Goal: Information Seeking & Learning: Learn about a topic

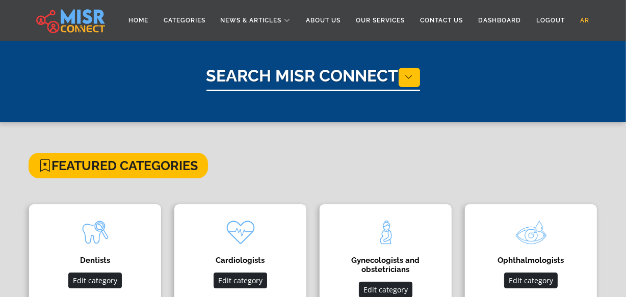
click at [591, 16] on link "AR" at bounding box center [585, 20] width 24 height 19
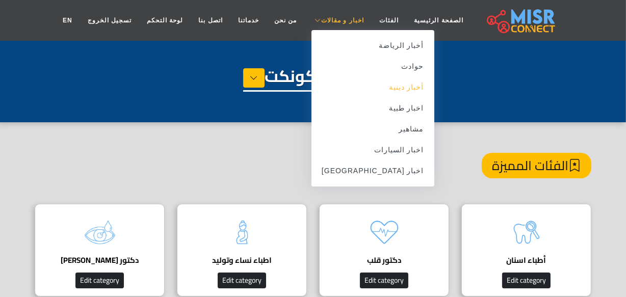
click at [383, 90] on link "أخبار دينية" at bounding box center [372, 87] width 123 height 21
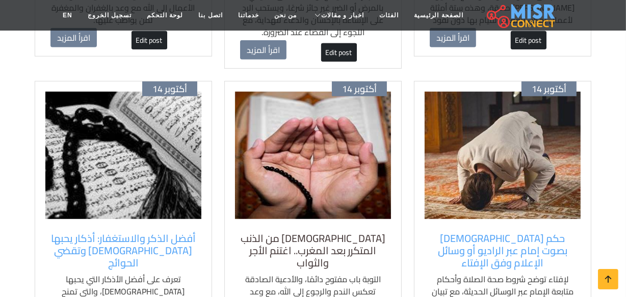
scroll to position [648, 0]
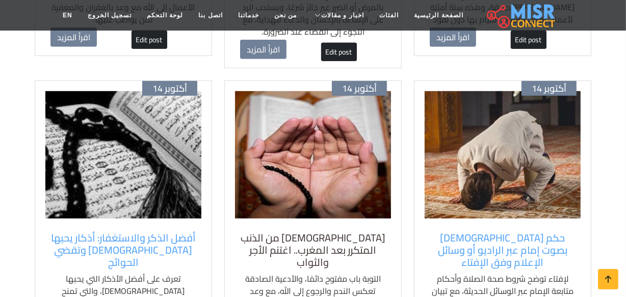
click at [309, 232] on h5 "دعاء التوبة من الذنب المتكرر بعد المغرب.. اغتنم الأجر والثواب" at bounding box center [313, 250] width 146 height 37
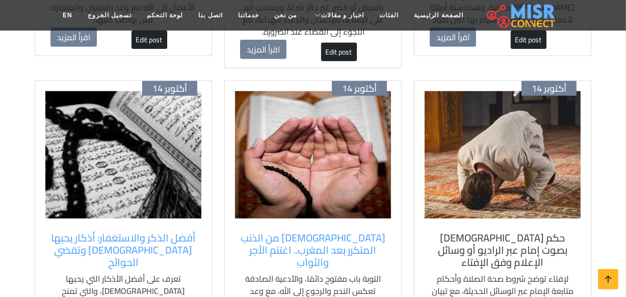
click at [524, 232] on h5 "حكم الصلاة بصوت إمام عبر الراديو أو وسائل الإعلام وفق الإفتاء" at bounding box center [503, 250] width 146 height 37
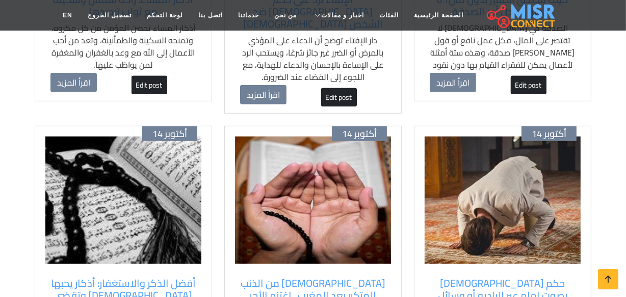
scroll to position [463, 0]
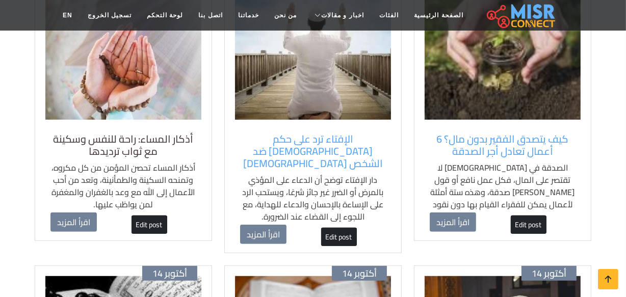
click at [141, 134] on h5 "أذكار المساء: راحة للنفس وسكينة مع ثواب ترديدها" at bounding box center [123, 145] width 146 height 24
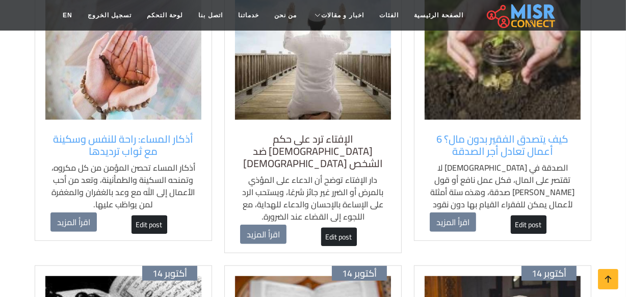
click at [272, 133] on h5 "الإفتاء ترد على حكم [DEMOGRAPHIC_DATA] ضد الشخص [DEMOGRAPHIC_DATA]" at bounding box center [313, 151] width 146 height 37
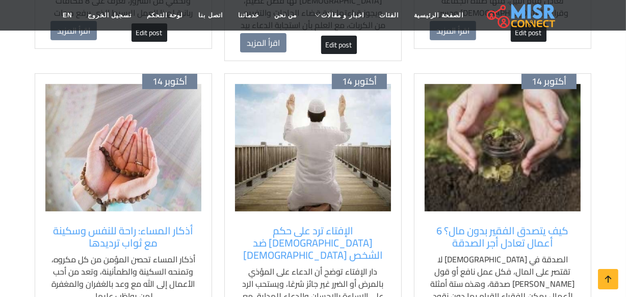
scroll to position [370, 0]
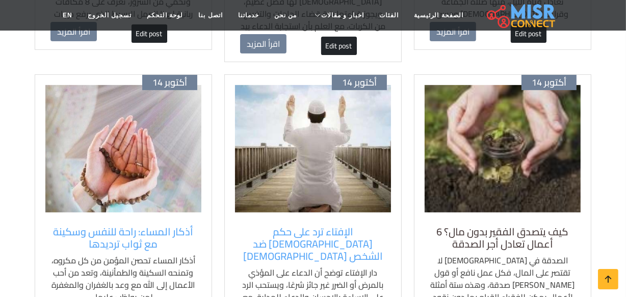
click at [533, 232] on h5 "كيف يتصدق الفقير بدون مال؟ 6 أعمال تعادل أجر الصدقة" at bounding box center [503, 238] width 146 height 24
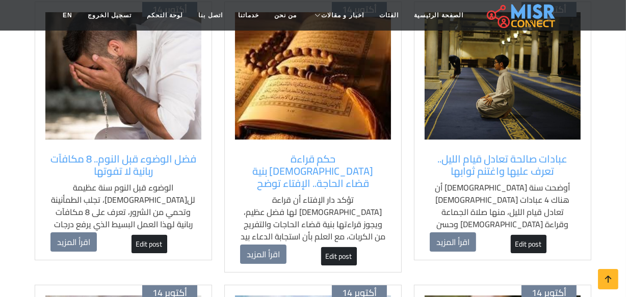
scroll to position [139, 0]
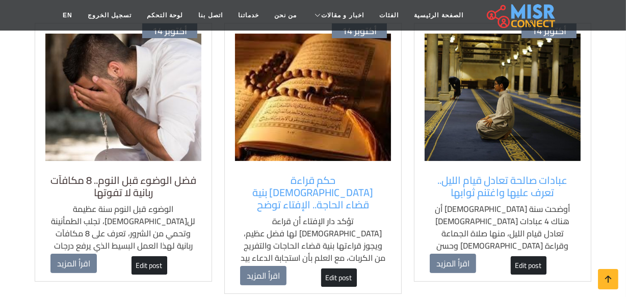
click at [148, 174] on h5 "فضل الوضوء قبل النوم.. 8 مكافآت ربانية لا تفوتها" at bounding box center [123, 186] width 146 height 24
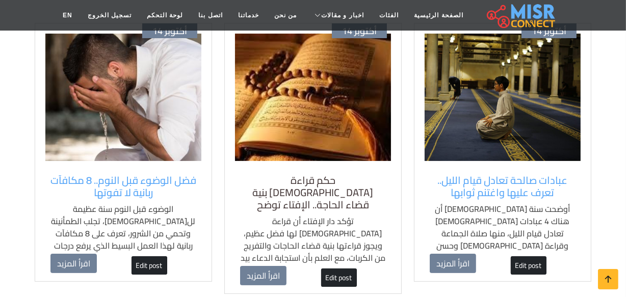
click at [315, 190] on h5 "حكم قراءة [DEMOGRAPHIC_DATA] بنية قضاء الحاجة.. الإفتاء توضح" at bounding box center [313, 192] width 146 height 37
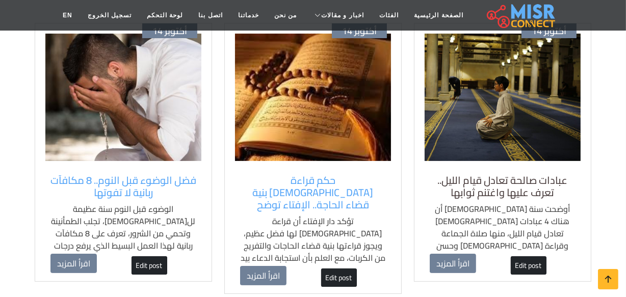
click at [509, 194] on h5 "عبادات صالحة تعادل قيام الليل.. تعرف عليها واغتنم ثوابها" at bounding box center [503, 186] width 146 height 24
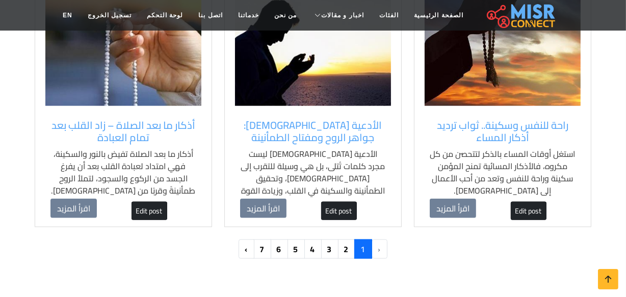
scroll to position [1065, 0]
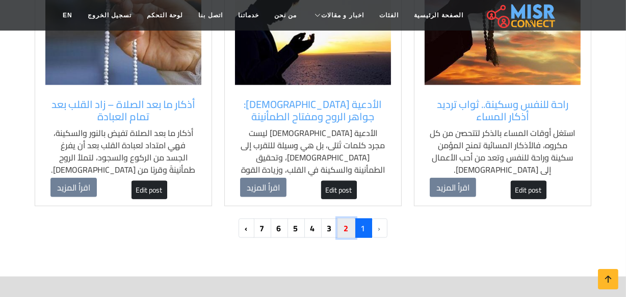
click at [352, 219] on link "2" at bounding box center [346, 228] width 18 height 19
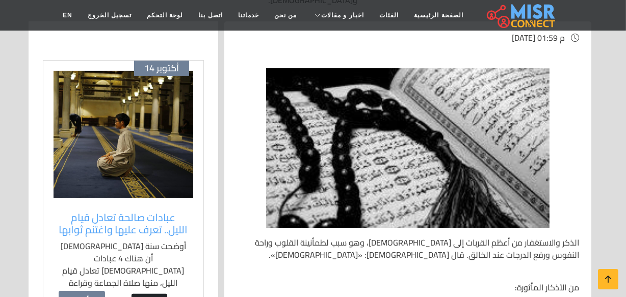
scroll to position [185, 0]
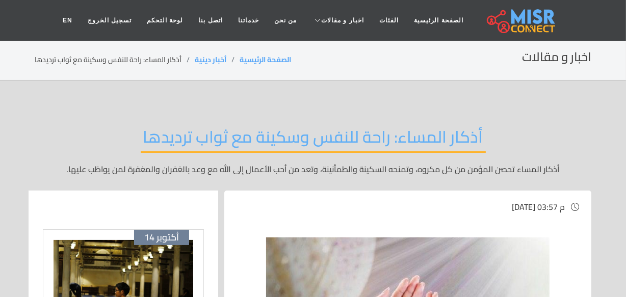
click at [316, 135] on h2 "أذكار المساء: راحة للنفس وسكينة مع ثواب ترديدها" at bounding box center [313, 140] width 345 height 26
click at [40, 144] on div "أذكار المساء: راحة للنفس وسكينة مع ثواب ترديدها أذكار المساء تحصن المؤمن من كل …" at bounding box center [313, 151] width 556 height 79
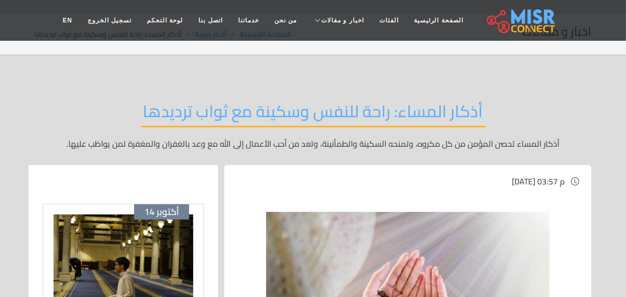
scroll to position [46, 0]
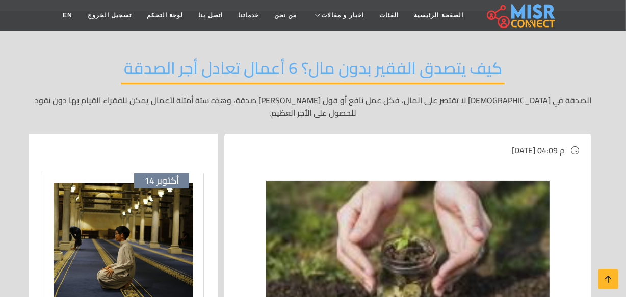
scroll to position [139, 0]
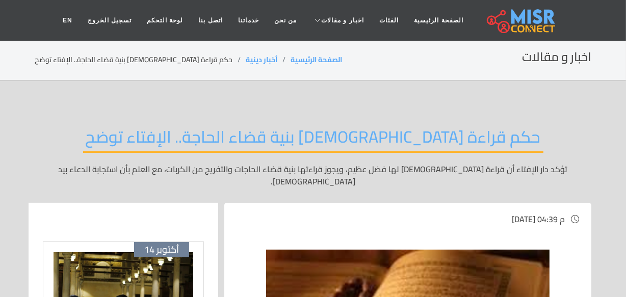
click at [7, 25] on header "الصفحة الرئيسية الفئات اخبار و مقالات أخبار الرياضة حوادث أخبار دينية اخبار طبي…" at bounding box center [313, 20] width 626 height 41
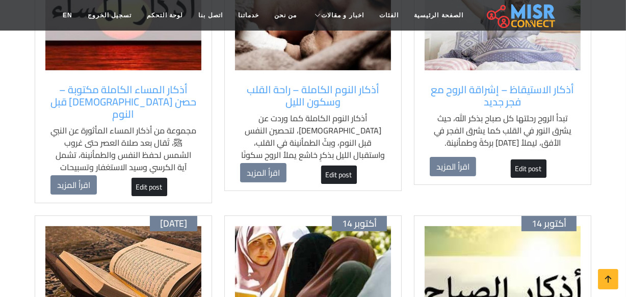
scroll to position [139, 0]
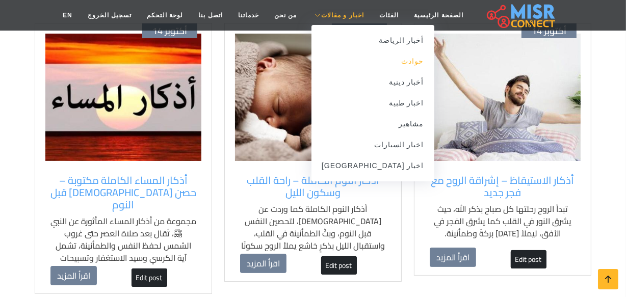
click at [381, 65] on link "حوادث" at bounding box center [372, 61] width 123 height 21
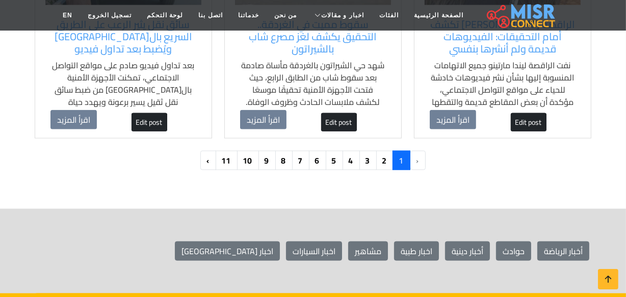
scroll to position [1158, 0]
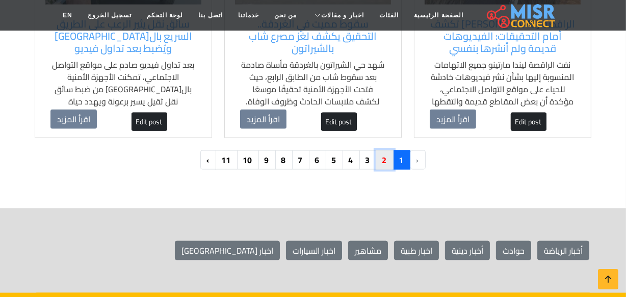
click at [382, 150] on link "2" at bounding box center [385, 159] width 18 height 19
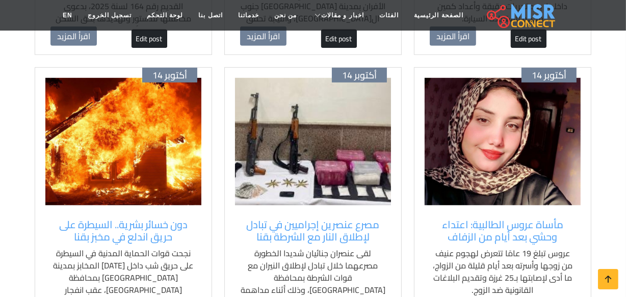
scroll to position [648, 0]
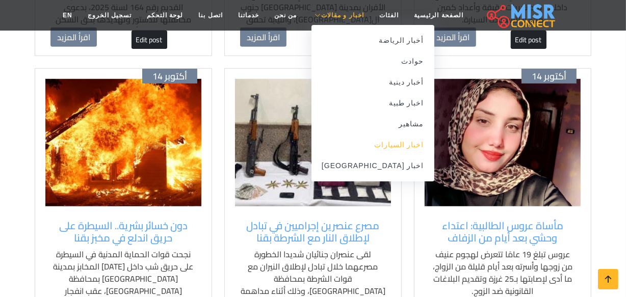
click at [379, 140] on link "اخبار السيارات" at bounding box center [372, 145] width 123 height 21
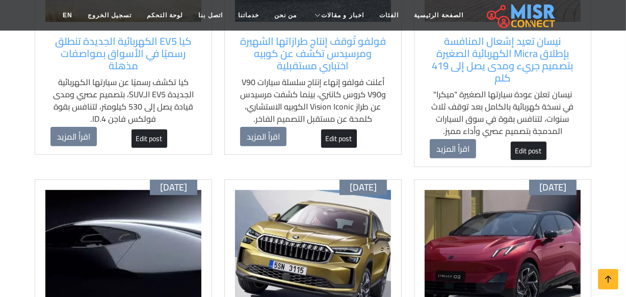
scroll to position [370, 0]
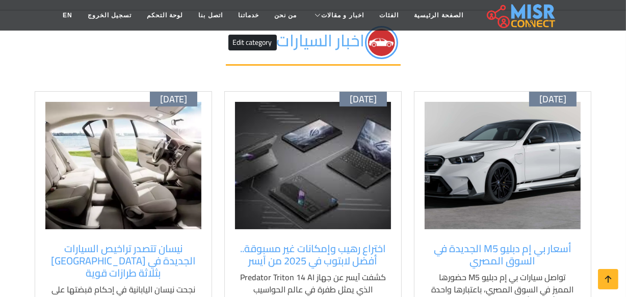
scroll to position [70, 0]
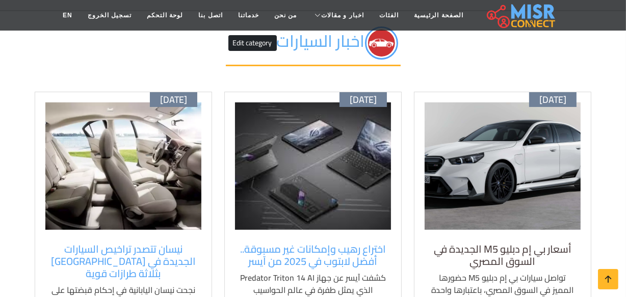
click at [489, 254] on h5 "أسعار بي إم دبليو M5 الجديدة في السوق المصري" at bounding box center [503, 255] width 146 height 24
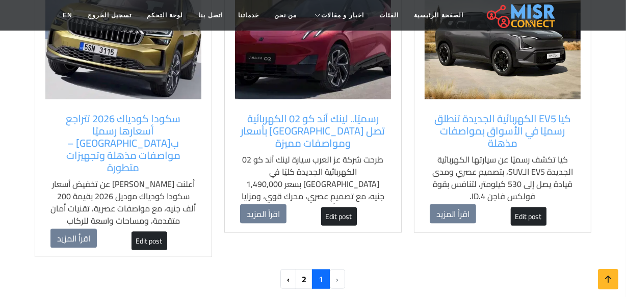
scroll to position [1089, 0]
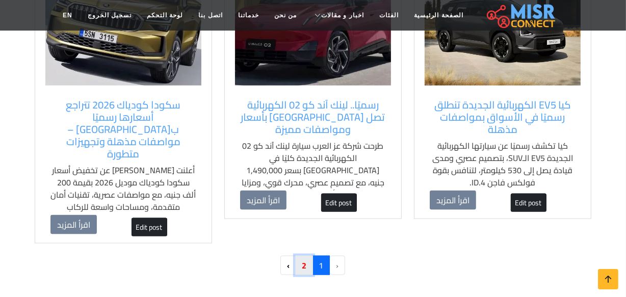
click at [306, 256] on link "2" at bounding box center [304, 265] width 18 height 19
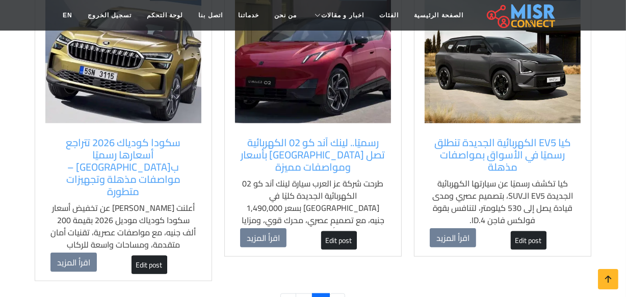
scroll to position [1065, 0]
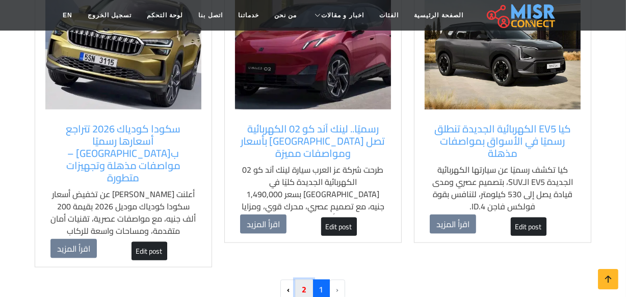
click at [304, 280] on link "2" at bounding box center [304, 289] width 18 height 19
click at [309, 280] on link "2" at bounding box center [304, 289] width 18 height 19
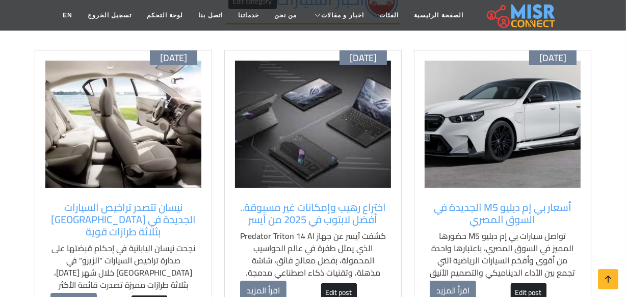
scroll to position [92, 0]
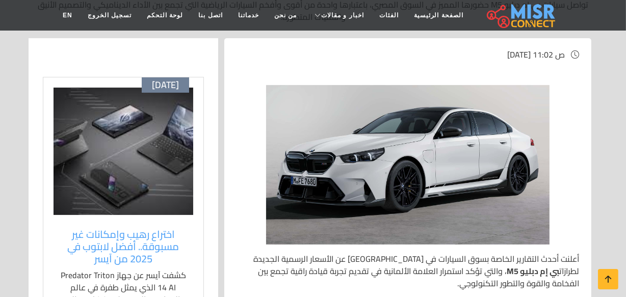
scroll to position [92, 0]
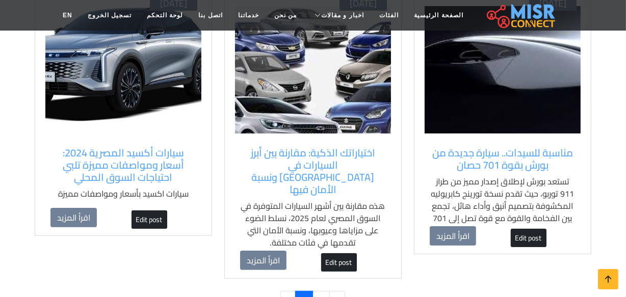
scroll to position [185, 0]
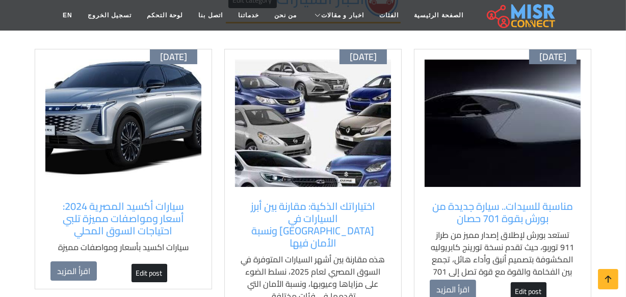
scroll to position [92, 0]
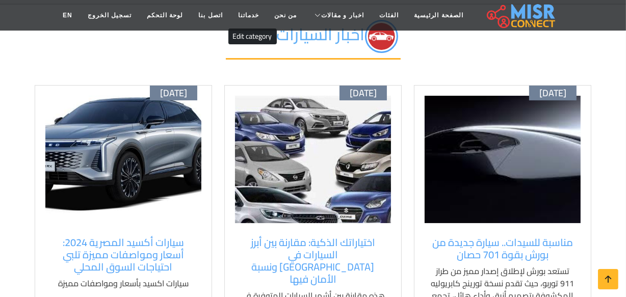
scroll to position [92, 0]
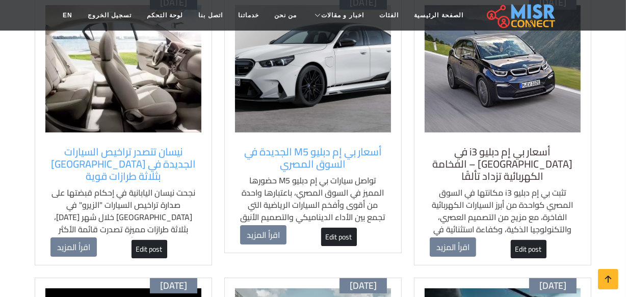
scroll to position [185, 0]
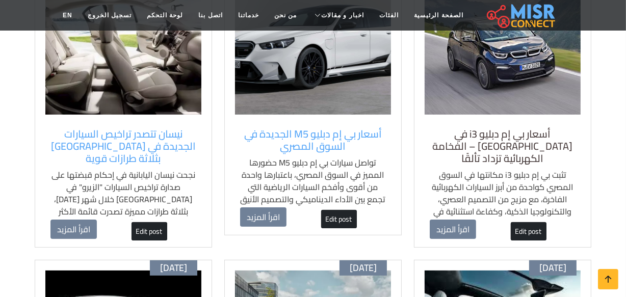
click at [512, 128] on h5 "أسعار بي إم دبليو i3 في [GEOGRAPHIC_DATA] – الفخامة الكهربائية تزداد تألقًا" at bounding box center [503, 146] width 146 height 37
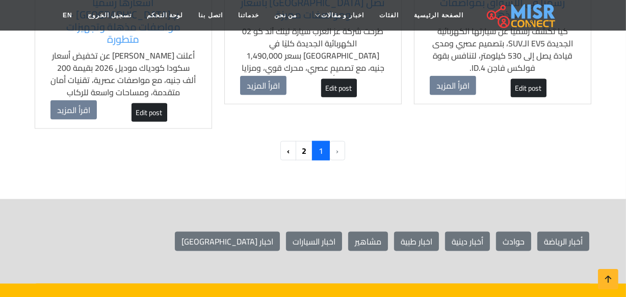
scroll to position [1204, 0]
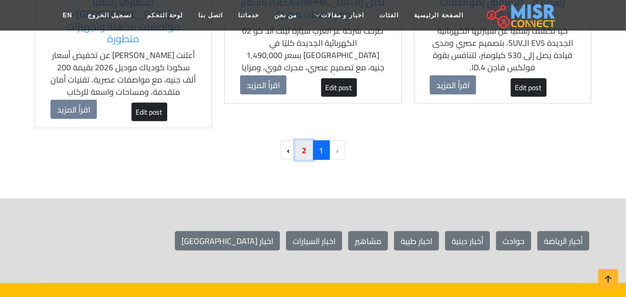
click at [302, 141] on link "2" at bounding box center [304, 150] width 18 height 19
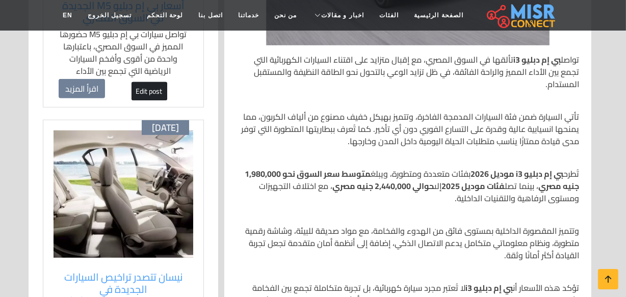
scroll to position [463, 0]
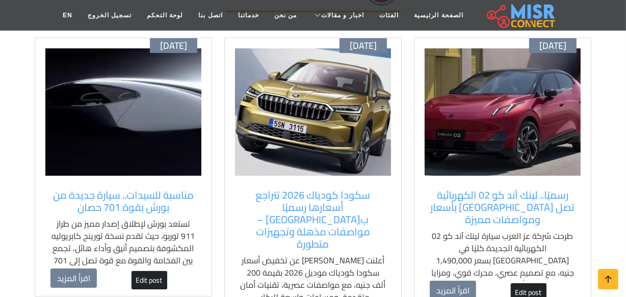
scroll to position [139, 0]
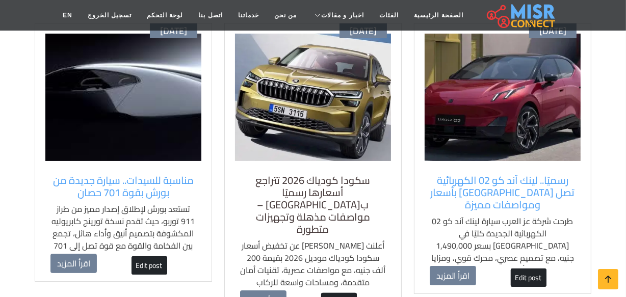
click at [307, 186] on h5 "سكودا كودياك 2026 تتراجع أسعارها رسميًا ب[GEOGRAPHIC_DATA] – مواصفات مذهلة وتجه…" at bounding box center [313, 204] width 146 height 61
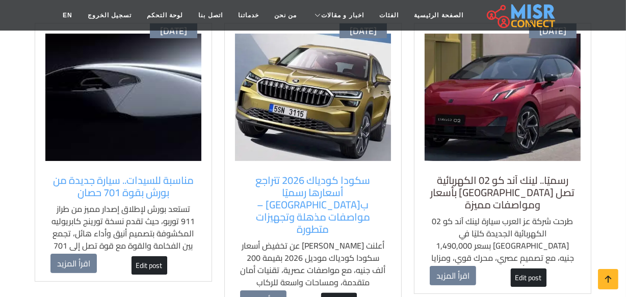
click at [490, 185] on h5 "رسميًا.. لينك آند كو 02 الكهربائية تصل مصر بأسعار ومواصفات مميزة" at bounding box center [503, 192] width 146 height 37
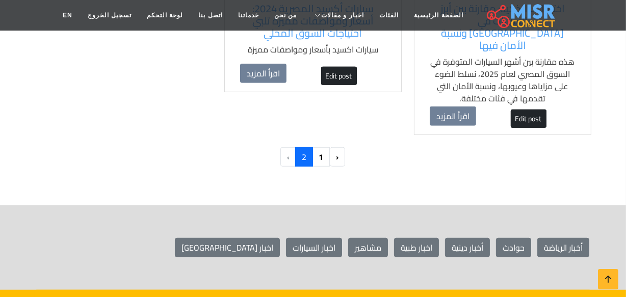
scroll to position [602, 0]
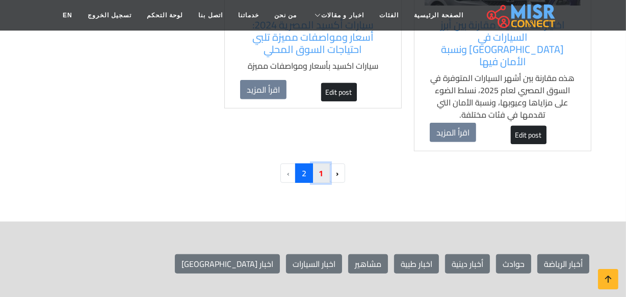
click at [315, 164] on link "1" at bounding box center [321, 173] width 18 height 19
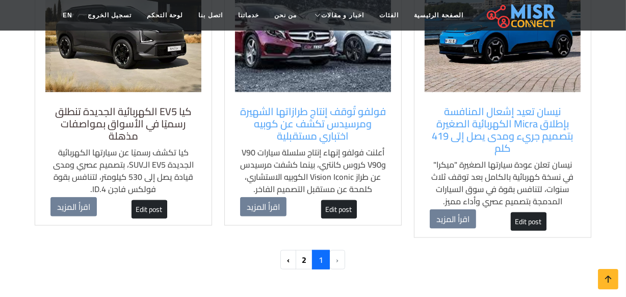
scroll to position [1019, 0]
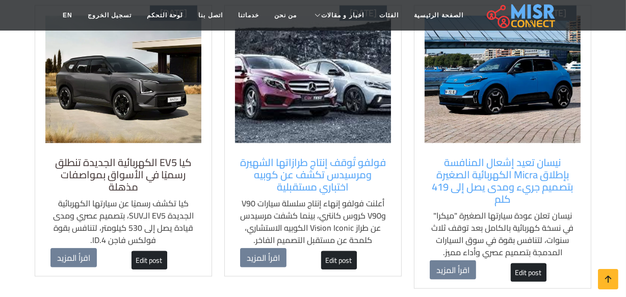
click at [158, 160] on h5 "كيا EV5 الكهربائية الجديدة تنطلق رسميًا في الأسواق بمواصفات مذهلة" at bounding box center [123, 174] width 146 height 37
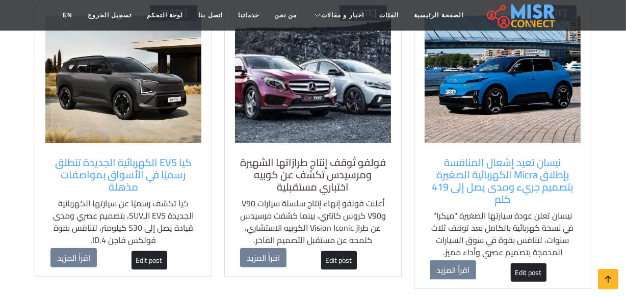
click at [319, 161] on h5 "فولفو تُوقف إنتاج طرازاتها الشهيرة ومرسيدس تكشف عن كوبيه اختباري مستقبلية" at bounding box center [313, 174] width 146 height 37
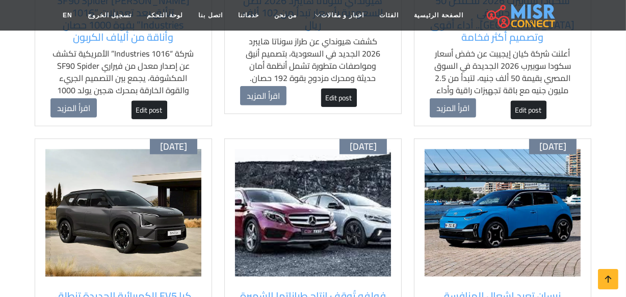
scroll to position [973, 0]
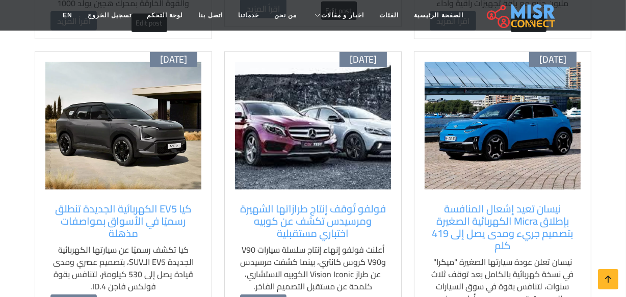
drag, startPoint x: 18, startPoint y: 163, endPoint x: 24, endPoint y: 167, distance: 7.6
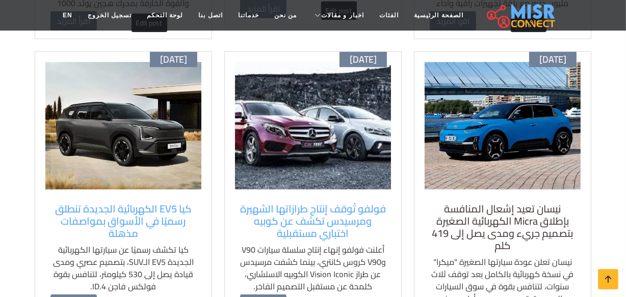
click at [491, 213] on h5 "نيسان تعيد إشعال المنافسة بإطلاق Micra الكهربائية الصغيرة بتصميم جريء ومدى يصل …" at bounding box center [503, 227] width 146 height 49
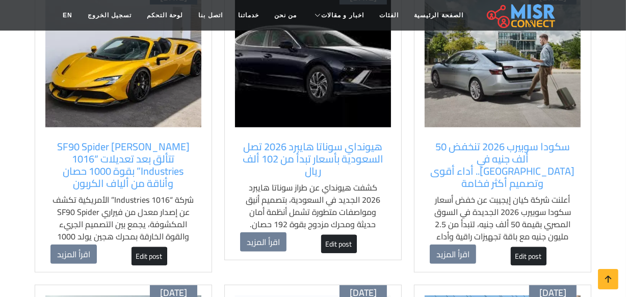
scroll to position [695, 0]
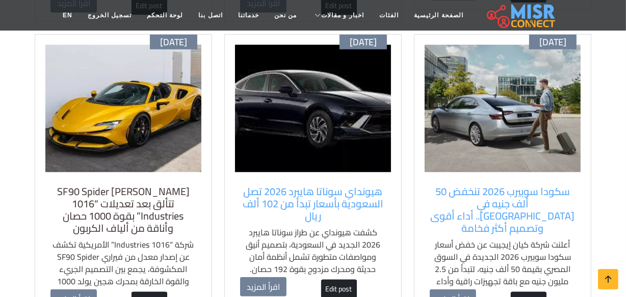
click at [124, 189] on h5 "فيراري SF90 Spider تتألق بعد تعديلات “1016 Industries” بقوة 1000 حصان وأناقة من…" at bounding box center [123, 209] width 146 height 49
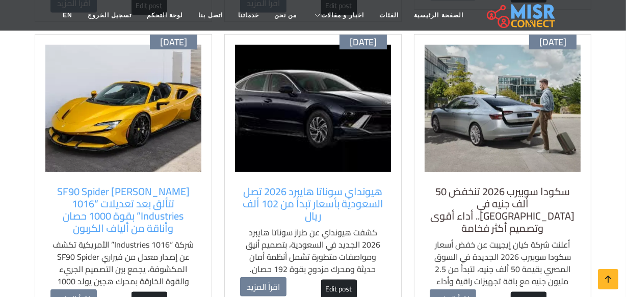
click at [528, 185] on h5 "سكودا سوبيرب 2026 تنخفض 50 ألف جنيه في مصر.. أداء أقوى وتصميم أكثر فخامة" at bounding box center [503, 209] width 146 height 49
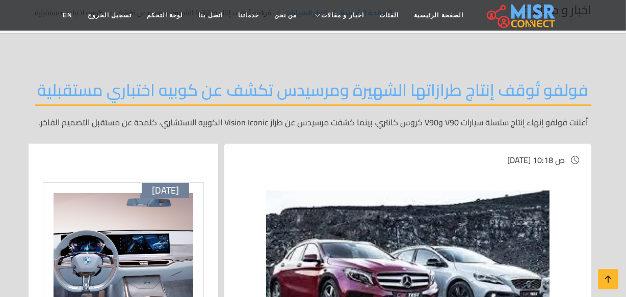
scroll to position [46, 0]
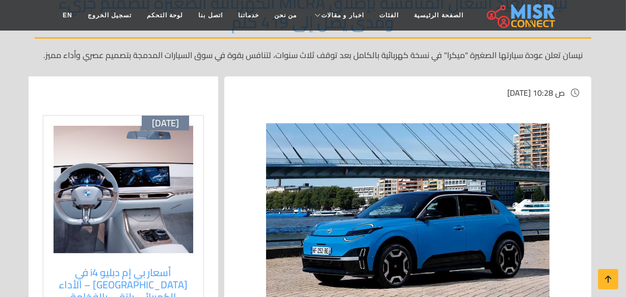
scroll to position [139, 0]
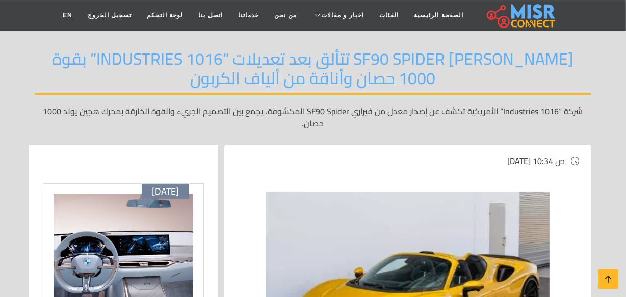
scroll to position [139, 0]
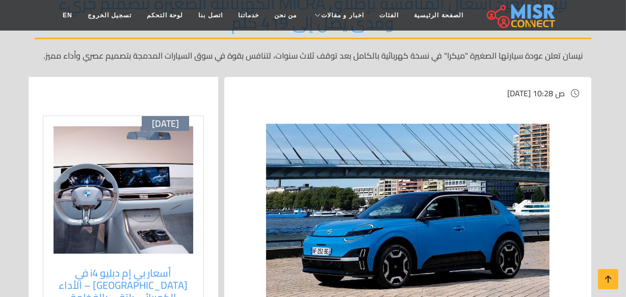
scroll to position [231, 0]
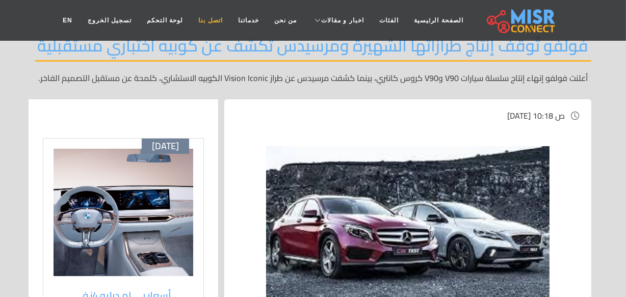
scroll to position [139, 0]
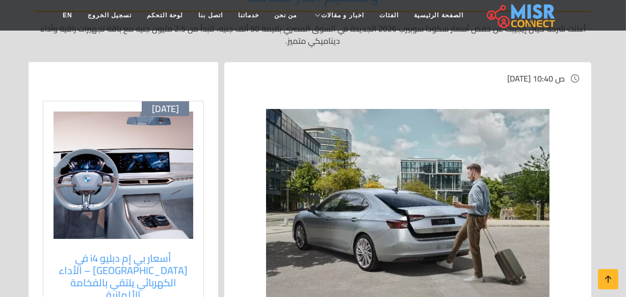
scroll to position [185, 0]
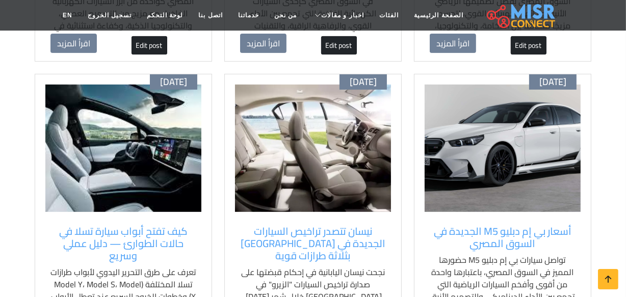
scroll to position [370, 0]
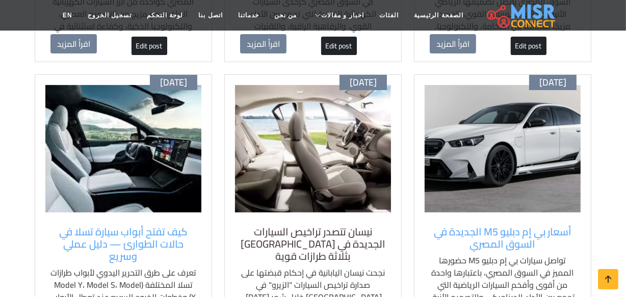
click at [290, 231] on h5 "نيسان تتصدر تراخيص السيارات الجديدة في مصر بثلاثة طرازات قوية" at bounding box center [313, 244] width 146 height 37
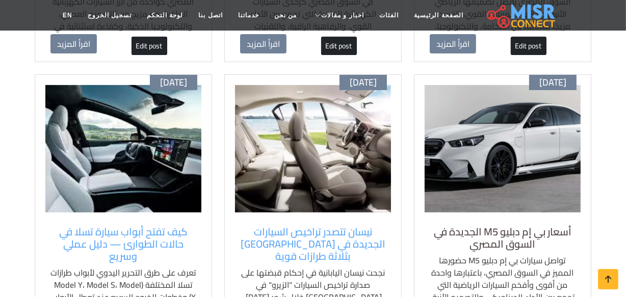
click at [497, 237] on h5 "أسعار بي إم دبليو M5 الجديدة في السوق المصري" at bounding box center [503, 238] width 146 height 24
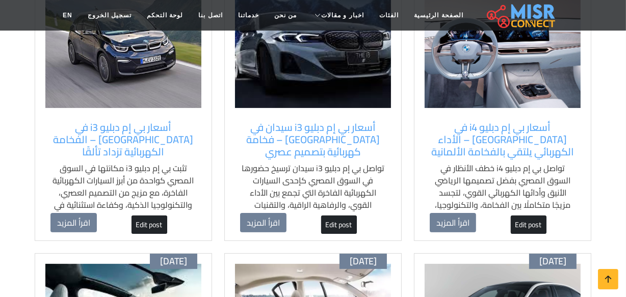
scroll to position [139, 0]
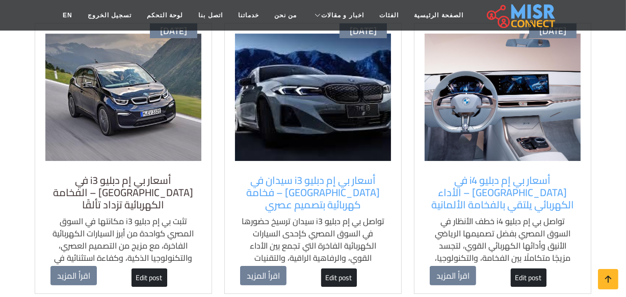
click at [148, 177] on h5 "أسعار بي إم دبليو i3 في [GEOGRAPHIC_DATA] – الفخامة الكهربائية تزداد تألقًا" at bounding box center [123, 192] width 146 height 37
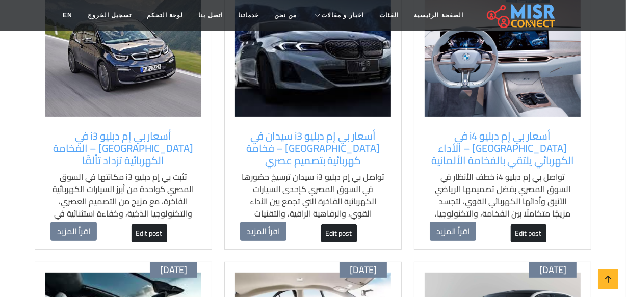
scroll to position [185, 0]
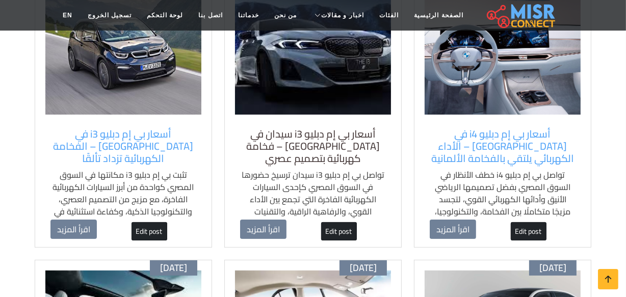
click at [311, 135] on h5 "أسعار بي إم دبليو i3 سيدان في [GEOGRAPHIC_DATA] – فخامة كهربائية بتصميم عصري" at bounding box center [313, 146] width 146 height 37
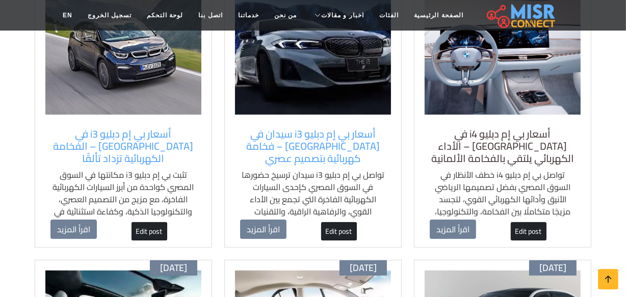
click at [484, 128] on h5 "أسعار بي إم دبليو i4 في [GEOGRAPHIC_DATA] – الأداء الكهربائي يلتقي بالفخامة الأ…" at bounding box center [503, 146] width 146 height 37
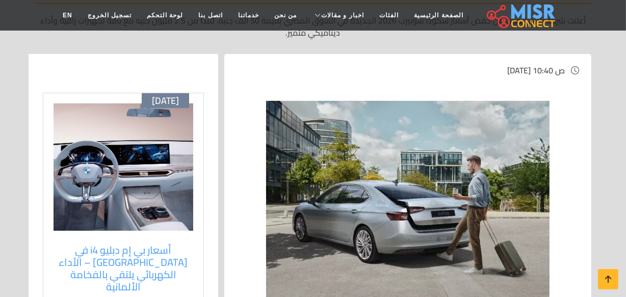
scroll to position [185, 0]
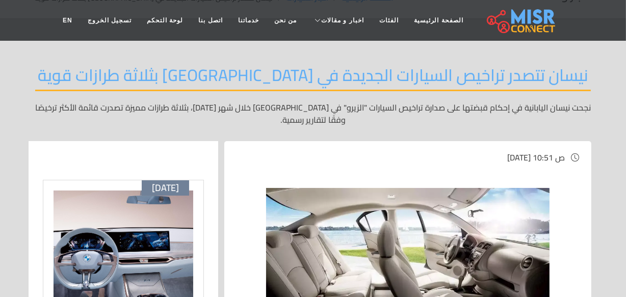
scroll to position [139, 0]
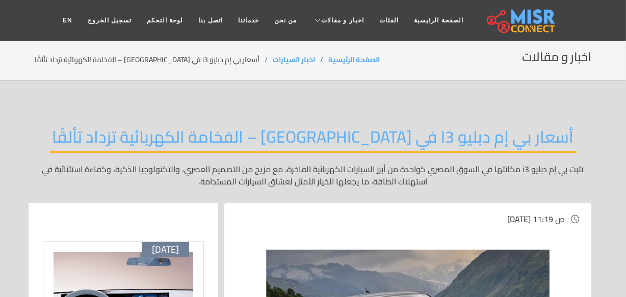
click at [101, 132] on div "أسعار بي إم دبليو i3 في مصر – الفخامة الكهربائية تزداد تألقًا تثبت بي إم دبليو …" at bounding box center [313, 157] width 556 height 91
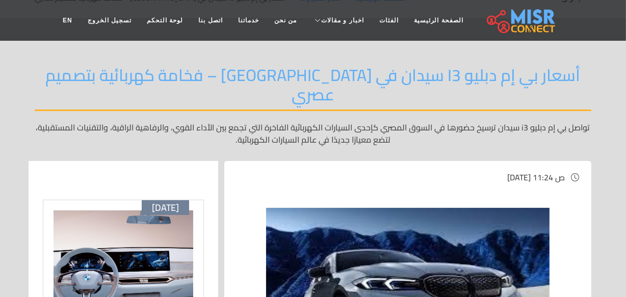
scroll to position [139, 0]
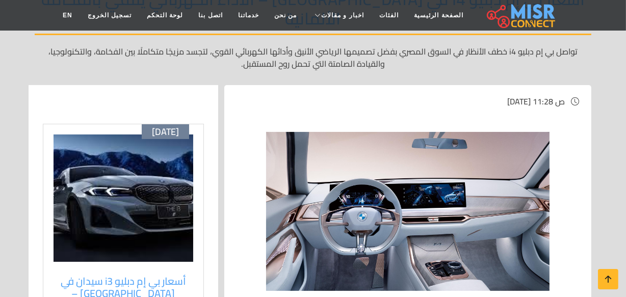
scroll to position [139, 0]
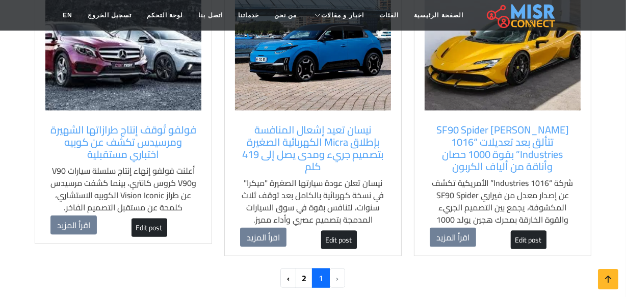
scroll to position [1065, 0]
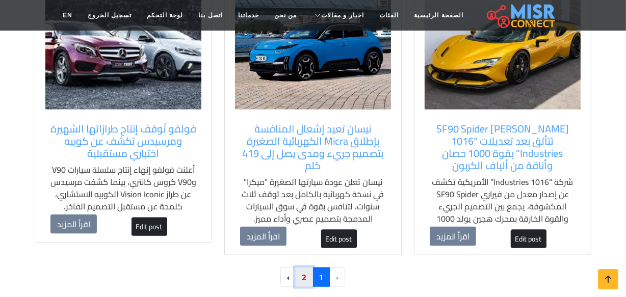
click at [303, 268] on link "2" at bounding box center [304, 277] width 18 height 19
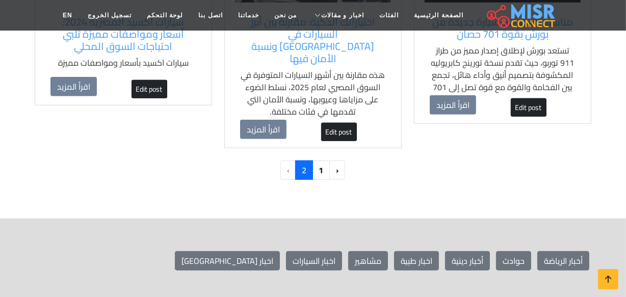
scroll to position [600, 0]
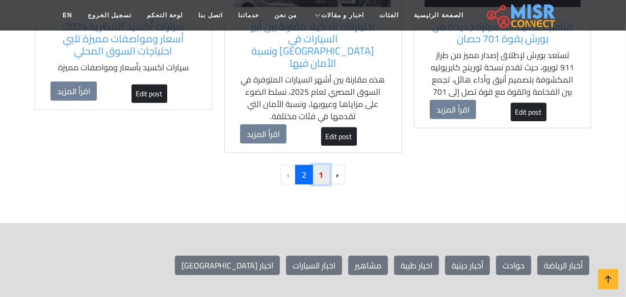
click at [319, 165] on link "1" at bounding box center [321, 174] width 18 height 19
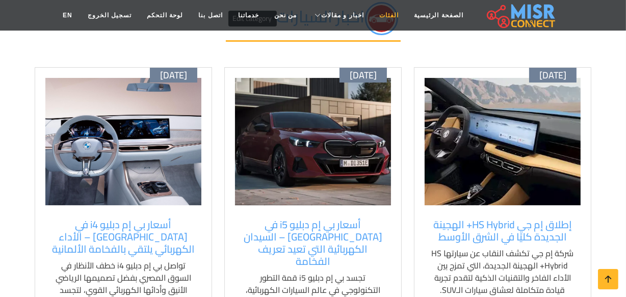
scroll to position [92, 0]
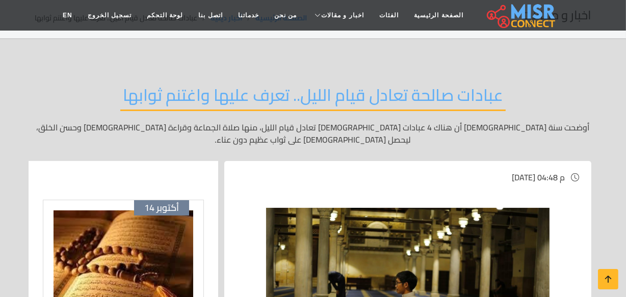
scroll to position [92, 0]
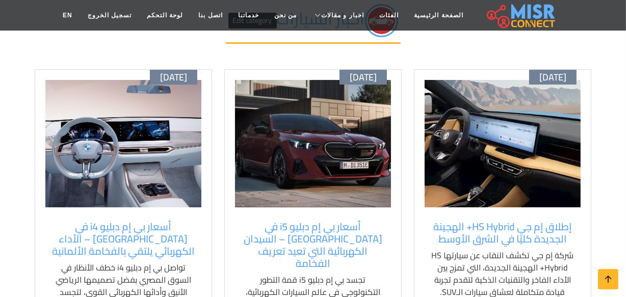
scroll to position [92, 0]
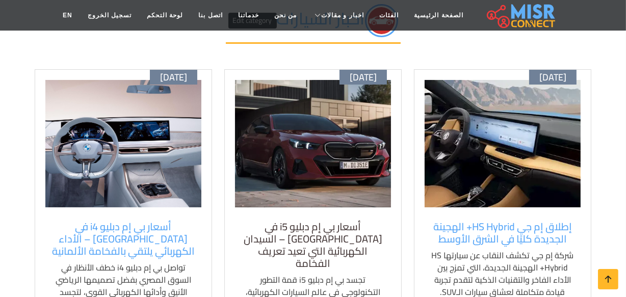
click at [313, 232] on h5 "أسعار بي إم دبليو i5 في [GEOGRAPHIC_DATA] – السيدان الكهربائية التي تعيد تعريف …" at bounding box center [313, 245] width 146 height 49
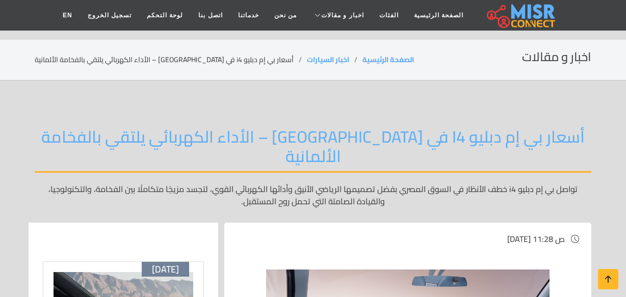
scroll to position [231, 0]
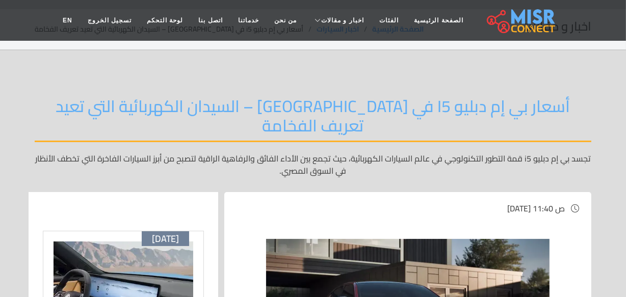
scroll to position [46, 0]
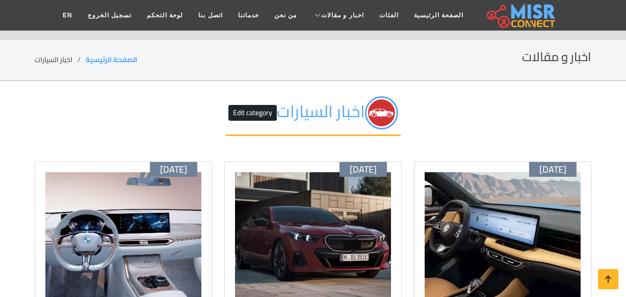
scroll to position [92, 0]
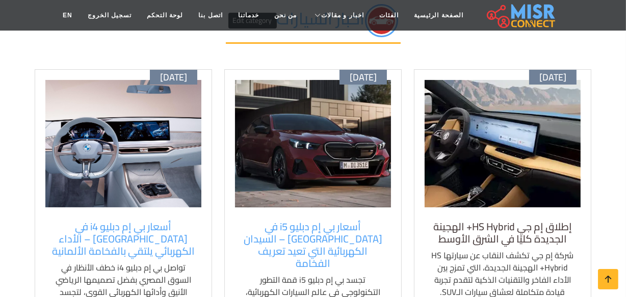
click at [470, 225] on h5 "إطلاق إم جي HS Hybrid+ الهجينة الجديدة كليًا في الشرق الأوسط" at bounding box center [503, 233] width 146 height 24
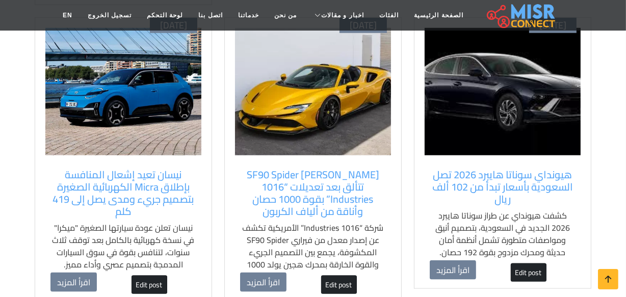
scroll to position [1111, 0]
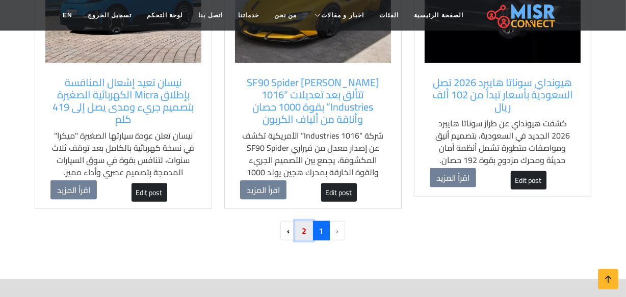
click at [309, 221] on link "2" at bounding box center [304, 230] width 18 height 19
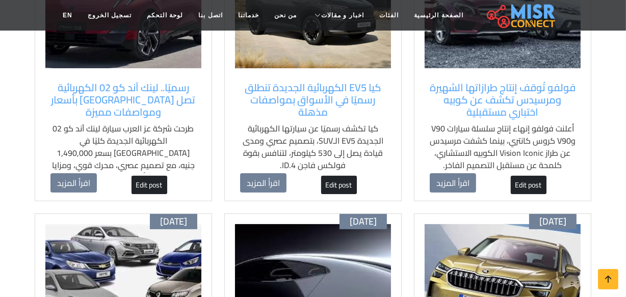
scroll to position [278, 0]
